Goal: Navigation & Orientation: Go to known website

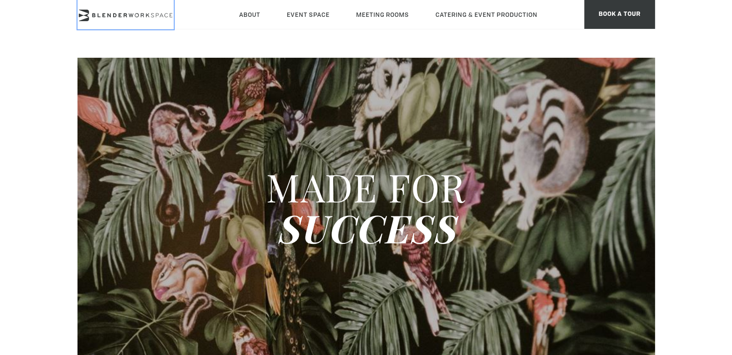
click at [138, 16] on icon at bounding box center [136, 15] width 4 height 4
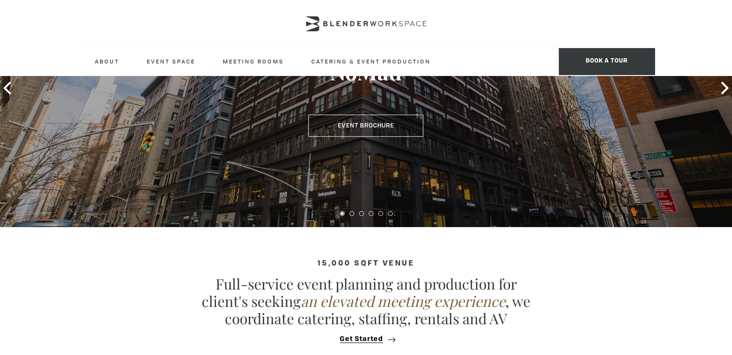
scroll to position [289, 0]
